Goal: Book appointment/travel/reservation

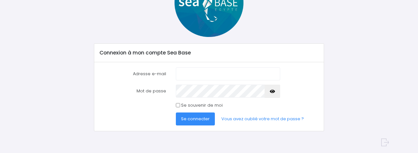
scroll to position [68, 0]
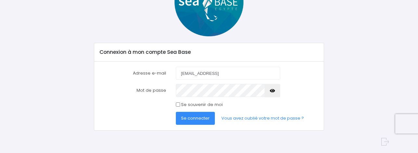
type input "freuderique@gmail.com"
click at [192, 114] on button "Se connecter" at bounding box center [195, 118] width 39 height 13
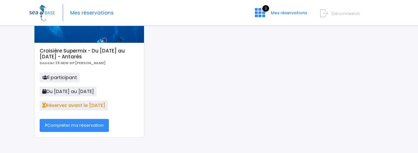
scroll to position [67, 0]
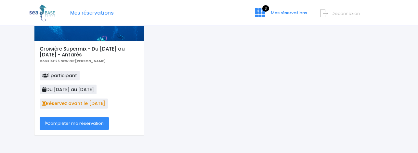
click at [72, 125] on link "Compléter ma réservation" at bounding box center [74, 123] width 69 height 13
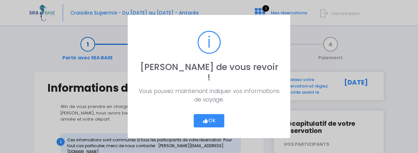
click at [211, 117] on button "Ok" at bounding box center [209, 121] width 31 height 14
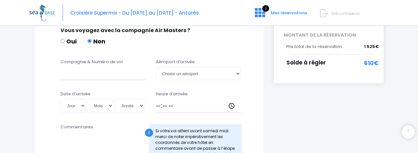
scroll to position [158, 0]
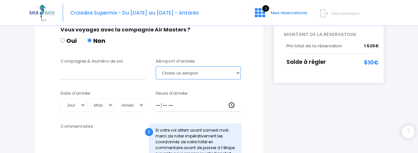
click at [195, 69] on select "Choisir un aéroport [GEOGRAPHIC_DATA][PERSON_NAME]" at bounding box center [198, 73] width 85 height 13
click at [99, 68] on input "Compagnie & Numéro de vol" at bounding box center [102, 73] width 85 height 13
paste input "EJU4691"
click at [61, 67] on input "EJU4691" at bounding box center [102, 73] width 85 height 13
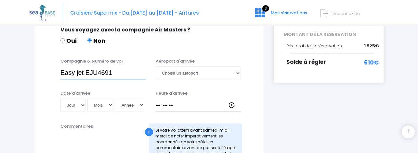
type input "Easy jet EJU4691"
click at [198, 67] on select "Choisir un aéroport Hurghada Marsa Alam" at bounding box center [198, 73] width 85 height 13
click at [217, 69] on select "Choisir un aéroport Hurghada Marsa Alam" at bounding box center [198, 73] width 85 height 13
select select "Hurghada"
click at [78, 100] on select "Jour 01 02 03 04 05 06 07 08 09 10 11 12 13 14 15 16 17 18 19 20 21 22 23 24 25…" at bounding box center [72, 105] width 25 height 13
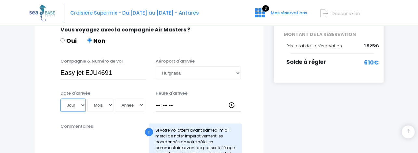
click at [75, 99] on select "Jour 01 02 03 04 05 06 07 08 09 10 11 12 13 14 15 16 17 18 19 20 21 22 23 24 25…" at bounding box center [72, 105] width 25 height 13
select select "22"
click at [99, 99] on select "Mois 01 02 03 04 05 06 07 08 09 10 11 12" at bounding box center [100, 105] width 26 height 13
select select "11"
click at [127, 100] on select "Année 2045 2044 2043 2042 2041 2040 2039 2038 2037 2036 2035 2034 2033 2032 203…" at bounding box center [129, 105] width 29 height 13
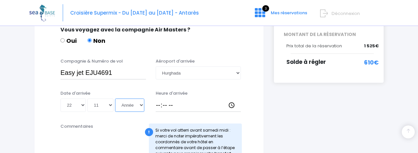
select select "2025"
type input "2025-11-22"
click at [161, 100] on input "Heure d'arrivée" at bounding box center [198, 105] width 85 height 13
type input "16:20"
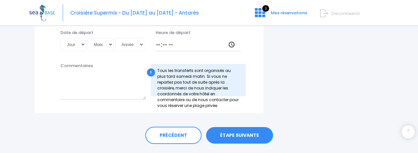
scroll to position [400, 0]
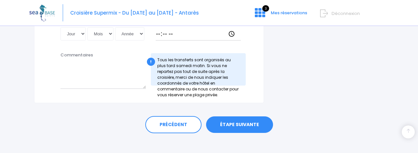
click at [223, 123] on link "ÉTAPE SUIVANTE" at bounding box center [239, 125] width 67 height 17
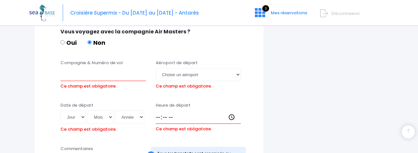
scroll to position [324, 0]
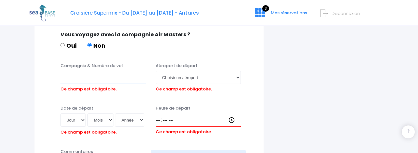
click at [94, 71] on input "Compagnie & Numéro de vol" at bounding box center [102, 77] width 85 height 13
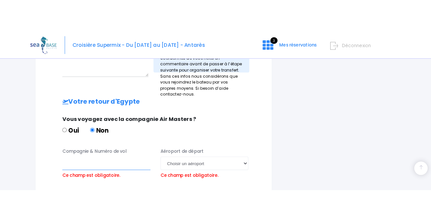
scroll to position [277, 0]
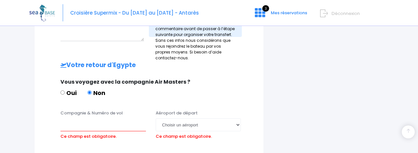
click at [63, 91] on input "Oui" at bounding box center [62, 93] width 4 height 4
radio input "true"
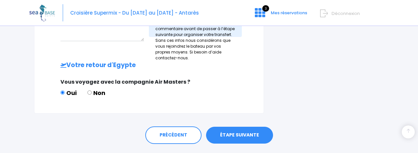
click at [91, 91] on input "Non" at bounding box center [89, 93] width 4 height 4
radio input "true"
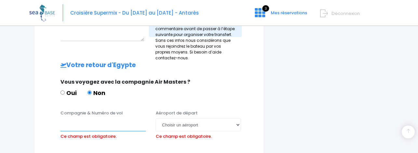
click at [84, 120] on input "Compagnie & Numéro de vol" at bounding box center [102, 125] width 85 height 13
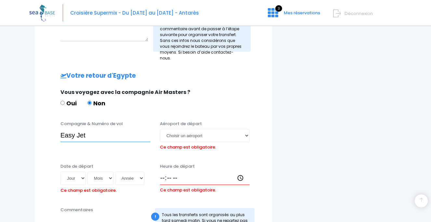
paste input "EJU4692"
type input "Easy Jet EJU4692"
click at [188, 129] on select "Choisir un aéroport Hurghada Marsa Alam" at bounding box center [205, 135] width 90 height 13
select select "Hurghada"
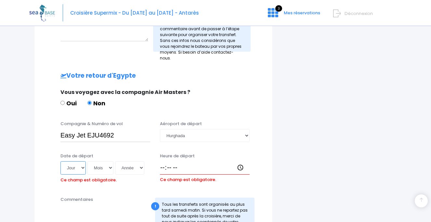
click at [78, 153] on select "Jour 01 02 03 04 05 06 07 08 09 10 11 12 13 14 15 16 17 18 19 20 21 22 23 24 25…" at bounding box center [72, 167] width 25 height 13
select select "29"
click at [104, 153] on select "Mois 01 02 03 04 05 06 07 08 09 10 11 12" at bounding box center [100, 167] width 26 height 13
select select "11"
click at [121, 153] on select "Année 2045 2044 2043 2042 2041 2040 2039 2038 2037 2036 2035 2034 2033 2032 203…" at bounding box center [129, 167] width 29 height 13
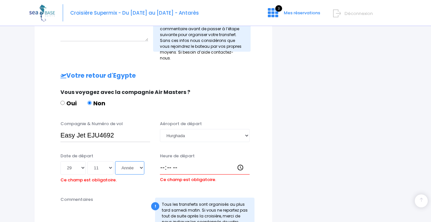
select select "2025"
type input "2025-11-29"
click at [163, 153] on input "Heure de départ" at bounding box center [205, 167] width 90 height 13
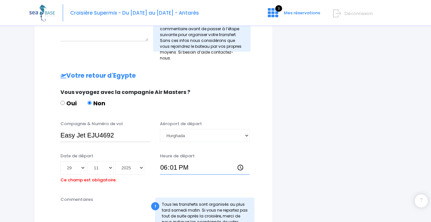
type input "18:10"
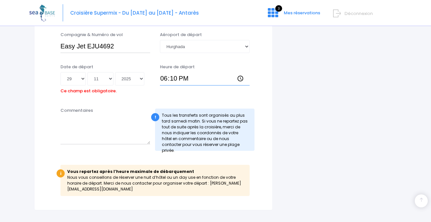
scroll to position [404, 0]
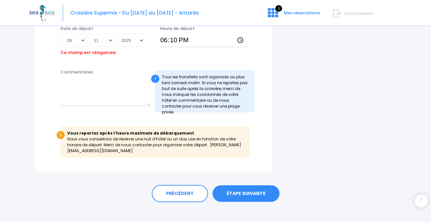
click at [252, 153] on link "ÉTAPE SUIVANTE" at bounding box center [245, 193] width 67 height 17
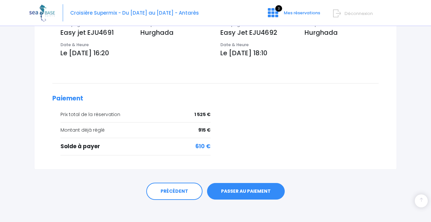
scroll to position [232, 0]
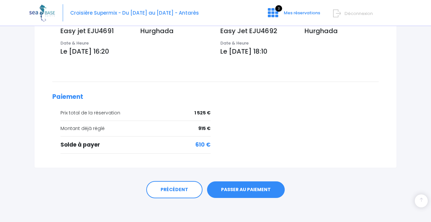
click at [243, 191] on link "PASSER AU PAIEMENT" at bounding box center [246, 189] width 78 height 17
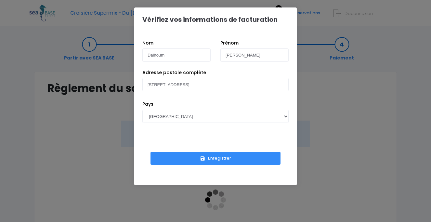
click at [204, 158] on icon "submit" at bounding box center [203, 158] width 6 height 0
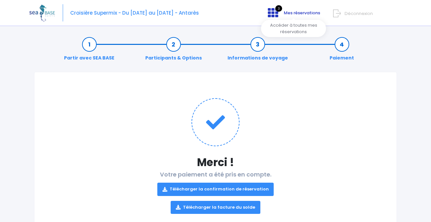
click at [275, 14] on icon at bounding box center [273, 12] width 10 height 10
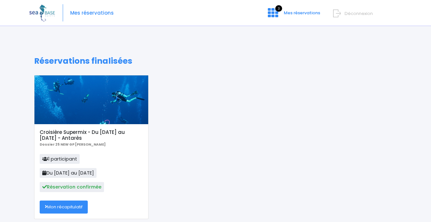
click at [357, 11] on span "Déconnexion" at bounding box center [358, 13] width 28 height 6
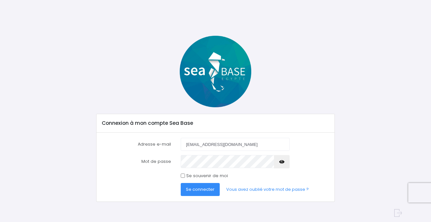
click at [234, 146] on input "[EMAIL_ADDRESS][DOMAIN_NAME]" at bounding box center [235, 144] width 109 height 13
click at [234, 146] on input "freuderique@gmail.com" at bounding box center [235, 144] width 109 height 13
type input "T"
type input "[EMAIL_ADDRESS][DOMAIN_NAME]"
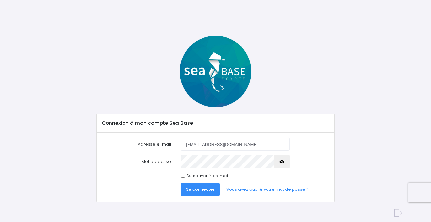
click at [281, 159] on button "button" at bounding box center [282, 161] width 16 height 13
click at [192, 188] on span "Se connecter" at bounding box center [200, 189] width 29 height 6
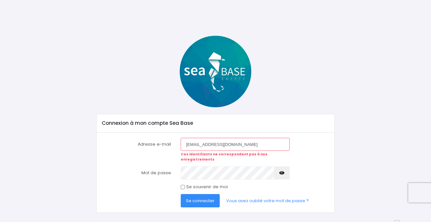
drag, startPoint x: 197, startPoint y: 144, endPoint x: 188, endPoint y: 144, distance: 9.4
click at [188, 144] on input "[EMAIL_ADDRESS][DOMAIN_NAME]" at bounding box center [235, 144] width 109 height 13
type input "[PERSON_NAME][EMAIL_ADDRESS][DOMAIN_NAME]"
click at [181, 194] on button "Se connecter" at bounding box center [200, 200] width 39 height 13
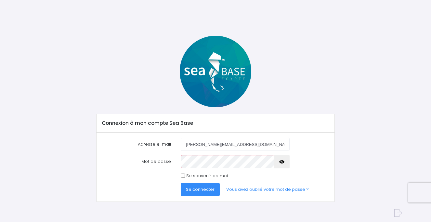
click at [200, 188] on span "Se connecter" at bounding box center [200, 189] width 29 height 6
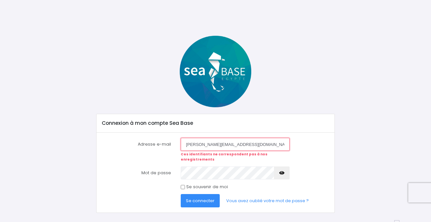
click at [199, 146] on input "[PERSON_NAME][EMAIL_ADDRESS][DOMAIN_NAME]" at bounding box center [235, 144] width 109 height 13
type input "[EMAIL_ADDRESS][DOMAIN_NAME]"
click at [308, 160] on form "Adresse e-mail [EMAIL_ADDRESS][DOMAIN_NAME] Ces identifiants ne correspondent p…" at bounding box center [215, 172] width 227 height 69
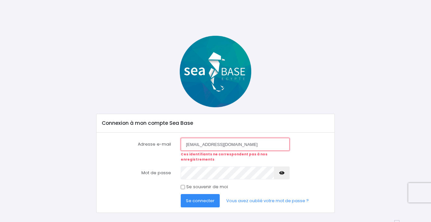
click at [218, 143] on input "[EMAIL_ADDRESS][DOMAIN_NAME]" at bounding box center [235, 144] width 109 height 13
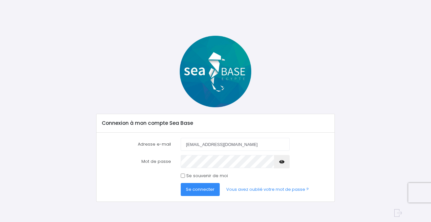
click at [203, 188] on span "Se connecter" at bounding box center [200, 189] width 29 height 6
click at [232, 144] on input "[EMAIL_ADDRESS][DOMAIN_NAME]" at bounding box center [235, 144] width 109 height 13
type input "tristan.salik@gmail.com"
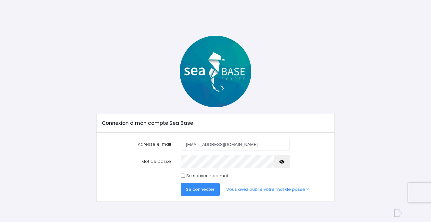
click at [204, 190] on span "Se connecter" at bounding box center [200, 189] width 29 height 6
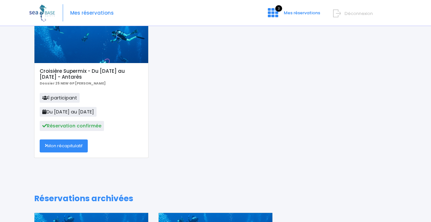
scroll to position [66, 0]
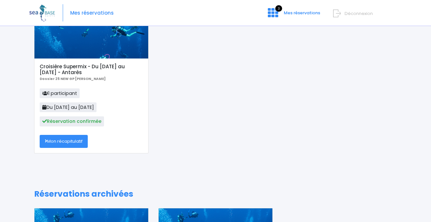
click at [73, 144] on link "Mon récapitulatif" at bounding box center [64, 141] width 48 height 13
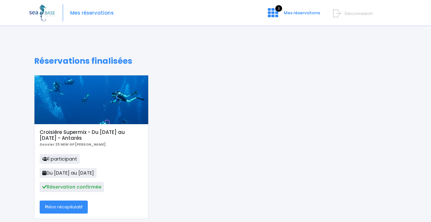
click at [351, 17] on div "3 Mes réservations Déconnexion" at bounding box center [365, 18] width 61 height 18
click at [352, 14] on span "Déconnexion" at bounding box center [358, 13] width 28 height 6
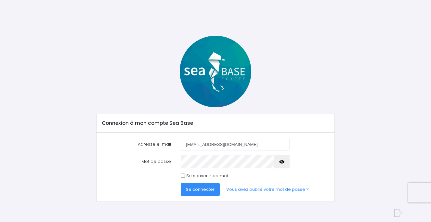
click at [264, 144] on input "[EMAIL_ADDRESS][DOMAIN_NAME]" at bounding box center [235, 144] width 109 height 13
click at [264, 144] on input "freuderique@gmail.com" at bounding box center [235, 144] width 109 height 13
type input "tristan.salik"
click at [202, 192] on span "Se connecter" at bounding box center [200, 189] width 29 height 6
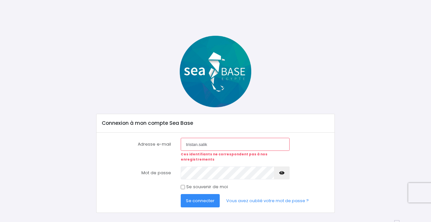
click at [224, 145] on input "tristan.salik" at bounding box center [235, 144] width 109 height 13
type input "tristan.salik@gmail.com"
click at [287, 168] on button "button" at bounding box center [282, 172] width 16 height 13
click at [194, 197] on span "Se connecter" at bounding box center [200, 200] width 29 height 6
drag, startPoint x: 243, startPoint y: 143, endPoint x: 163, endPoint y: 143, distance: 79.6
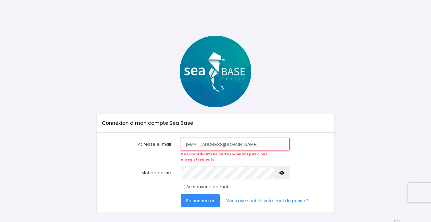
click at [163, 143] on div "Adresse e-mail [EMAIL_ADDRESS][DOMAIN_NAME] Ces identifiants ne correspondent p…" at bounding box center [215, 150] width 237 height 24
paste input "EJU4692"
click at [192, 140] on input "EJU4692" at bounding box center [235, 144] width 109 height 13
type input "[EMAIL_ADDRESS][DOMAIN_NAME]"
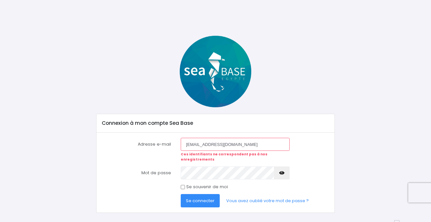
click at [284, 173] on icon "button" at bounding box center [281, 173] width 5 height 0
click at [200, 197] on span "Se connecter" at bounding box center [200, 200] width 29 height 6
click at [181, 194] on button "Se connecter" at bounding box center [200, 200] width 39 height 13
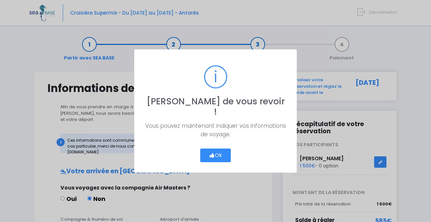
click at [213, 155] on button "Ok" at bounding box center [215, 155] width 31 height 14
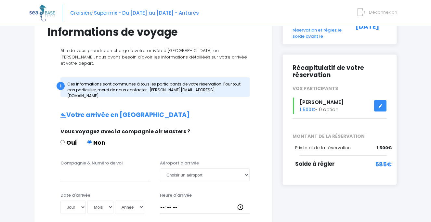
scroll to position [65, 0]
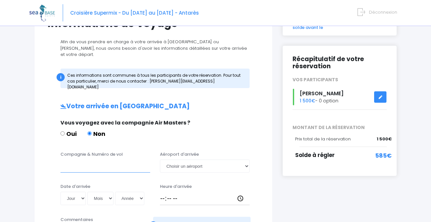
click at [103, 163] on input "Compagnie & Numéro de vol" at bounding box center [105, 165] width 90 height 13
paste input "EJU4691"
click at [61, 160] on input "EJU4691" at bounding box center [105, 165] width 90 height 13
type input "Easy Jet EJU4691"
click at [179, 161] on select "Choisir un aéroport Hurghada Marsa Alam" at bounding box center [205, 165] width 90 height 13
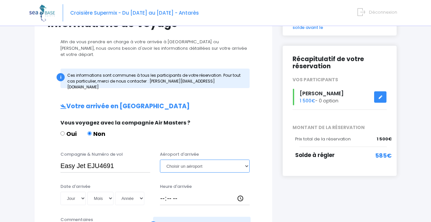
select select "Hurghada"
click at [79, 192] on select "Jour 01 02 03 04 05 06 07 08 09 10 11 12 13 14 15 16 17 18 19 20 21 22 23 24 25…" at bounding box center [72, 198] width 25 height 13
select select "21"
click at [103, 194] on select "Mois 01 02 03 04 05 06 07 08 09 10 11 12" at bounding box center [100, 198] width 26 height 13
select select "11"
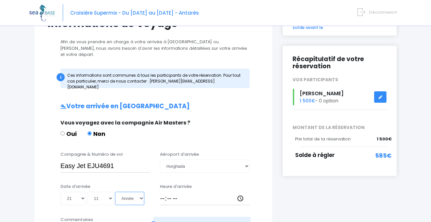
click at [136, 192] on select "Année 2045 2044 2043 2042 2041 2040 2039 2038 2037 2036 2035 2034 2033 2032 203…" at bounding box center [129, 198] width 29 height 13
select select "2025"
type input "2025-11-21"
click at [161, 192] on input "Heure d'arrivée" at bounding box center [205, 198] width 90 height 13
type input "16:20"
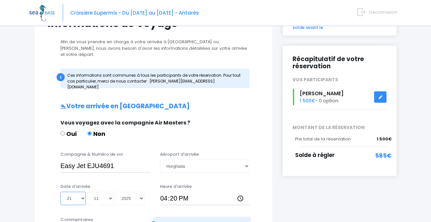
click at [69, 193] on select "Jour 01 02 03 04 05 06 07 08 09 10 11 12 13 14 15 16 17 18 19 20 21 22 23 24 25…" at bounding box center [72, 198] width 25 height 13
select select "22"
type input "2025-11-22"
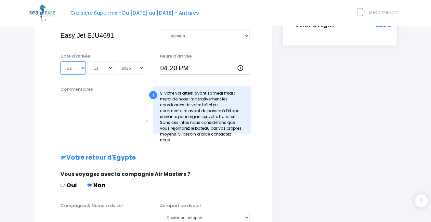
scroll to position [232, 0]
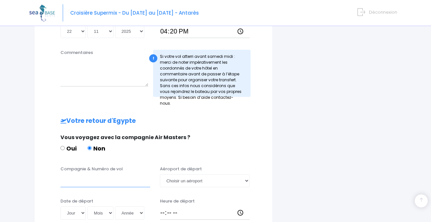
click at [82, 174] on input "Compagnie & Numéro de vol" at bounding box center [105, 180] width 90 height 13
paste input "EJU4692"
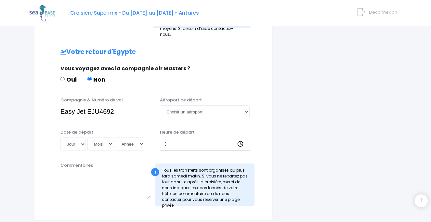
scroll to position [295, 0]
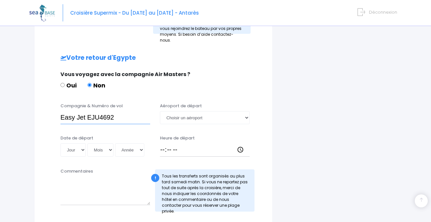
type input "Easy Jet EJU4692"
click at [215, 111] on select "Choisir un aéroport Hurghada Marsa Alam" at bounding box center [205, 117] width 90 height 13
select select "Hurghada"
click at [76, 143] on select "Jour 01 02 03 04 05 06 07 08 09 10 11 12 13 14 15 16 17 18 19 20 21 22 23 24 25…" at bounding box center [72, 149] width 25 height 13
select select "29"
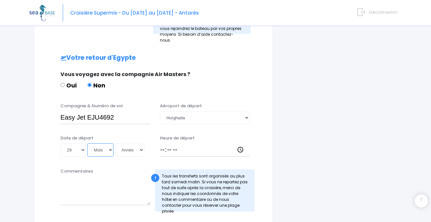
click at [96, 147] on select "Mois 01 02 03 04 05 06 07 08 09 10 11 12" at bounding box center [100, 149] width 26 height 13
select select "11"
click at [127, 143] on select "Année 2045 2044 2043 2042 2041 2040 2039 2038 2037 2036 2035 2034 2033 2032 203…" at bounding box center [129, 149] width 29 height 13
select select "2025"
type input "2025-11-29"
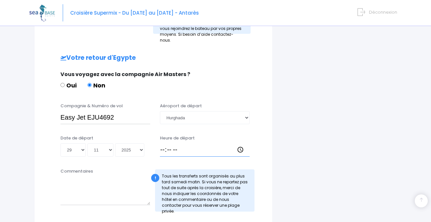
click at [161, 144] on input "Heure de départ" at bounding box center [205, 149] width 90 height 13
type input "18:10"
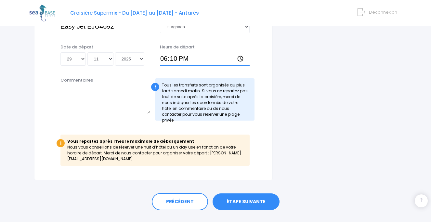
scroll to position [394, 0]
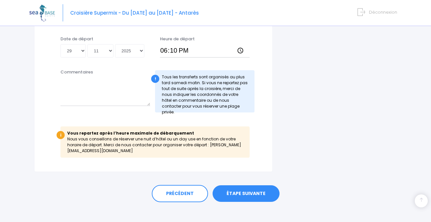
click at [243, 189] on link "ÉTAPE SUIVANTE" at bounding box center [245, 193] width 67 height 17
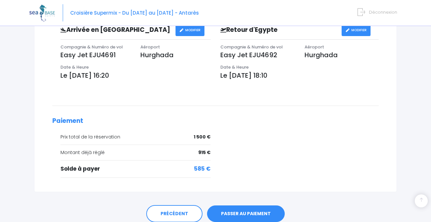
scroll to position [235, 0]
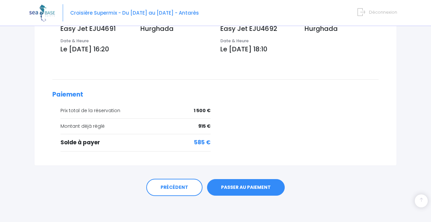
click at [238, 188] on link "PASSER AU PAIEMENT" at bounding box center [246, 187] width 78 height 17
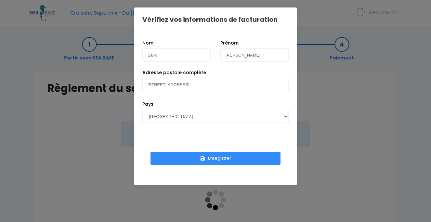
click at [198, 157] on button "Enregistrer" at bounding box center [215, 158] width 130 height 13
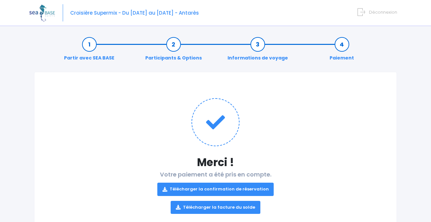
scroll to position [22, 0]
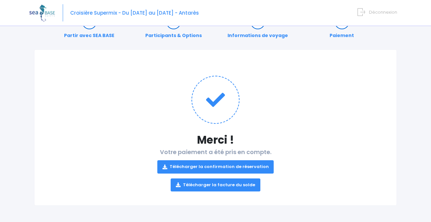
click at [237, 168] on link "Télécharger la confirmation de réservation" at bounding box center [215, 166] width 117 height 13
